Goal: Information Seeking & Learning: Learn about a topic

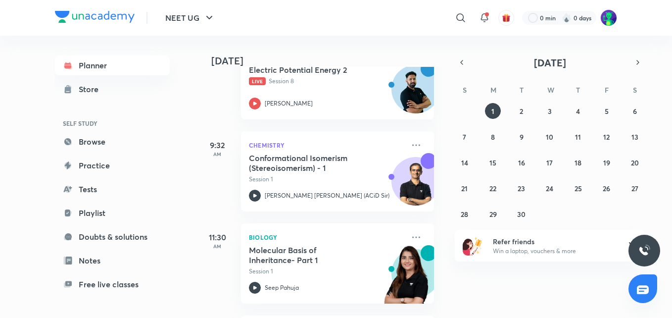
scroll to position [90, 0]
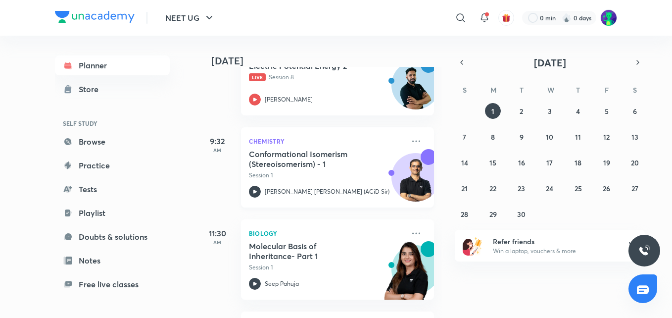
click at [295, 156] on h5 "Conformational Isomerism (Stereoisomerism) - 1" at bounding box center [310, 159] width 123 height 20
click at [307, 154] on h5 "Conformational Isomerism (Stereoisomerism) - 1" at bounding box center [310, 159] width 123 height 20
